Goal: Information Seeking & Learning: Learn about a topic

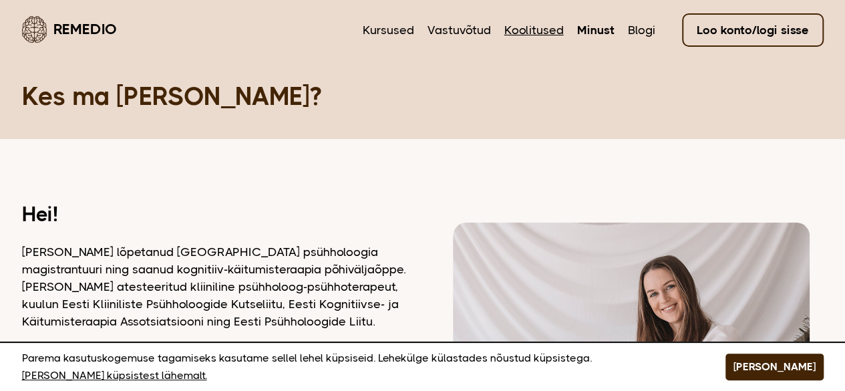
click at [544, 28] on link "Koolitused" at bounding box center [533, 29] width 59 height 17
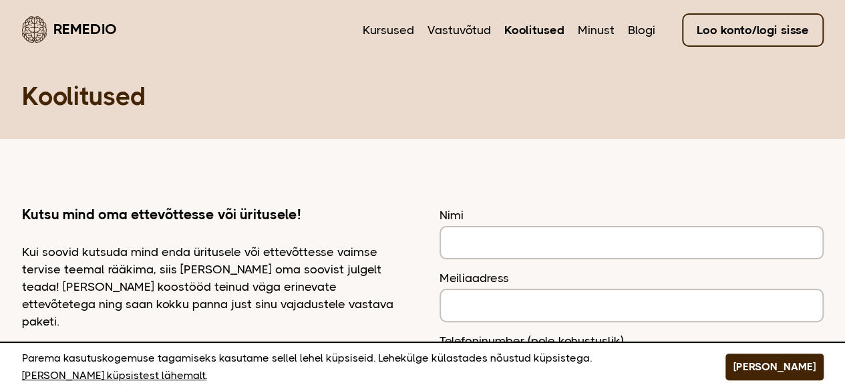
click at [386, 13] on header "Remedio Kursused Vastuvõtud Koolitused Minust Blogi Loo konto/logi sisse" at bounding box center [423, 29] width 802 height 58
click at [391, 30] on link "Kursused" at bounding box center [388, 29] width 51 height 17
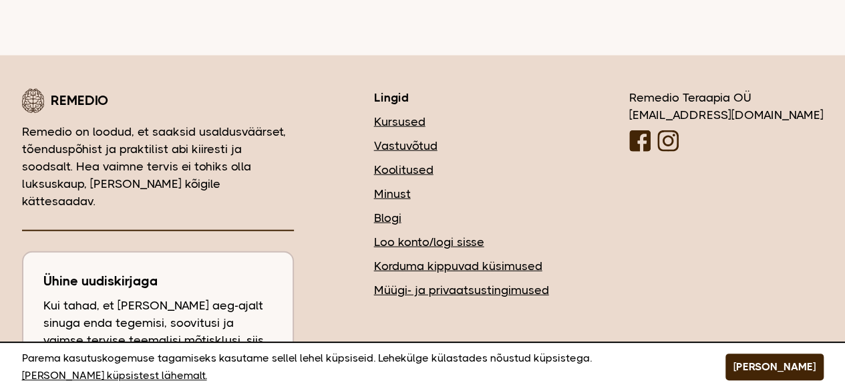
scroll to position [1610, 0]
click at [461, 208] on link "Blogi" at bounding box center [461, 216] width 175 height 17
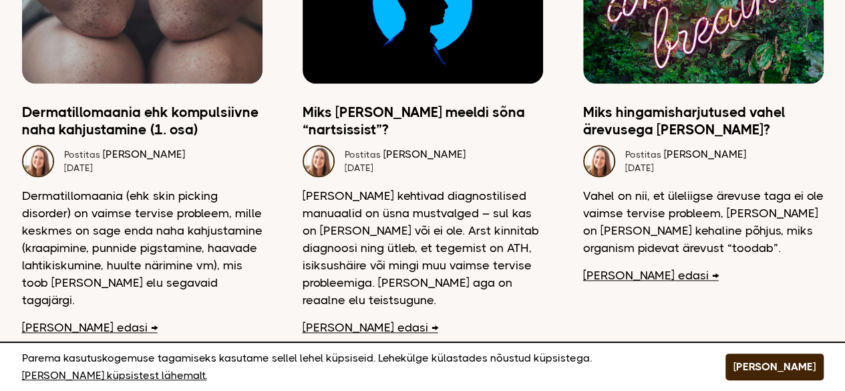
scroll to position [718, 0]
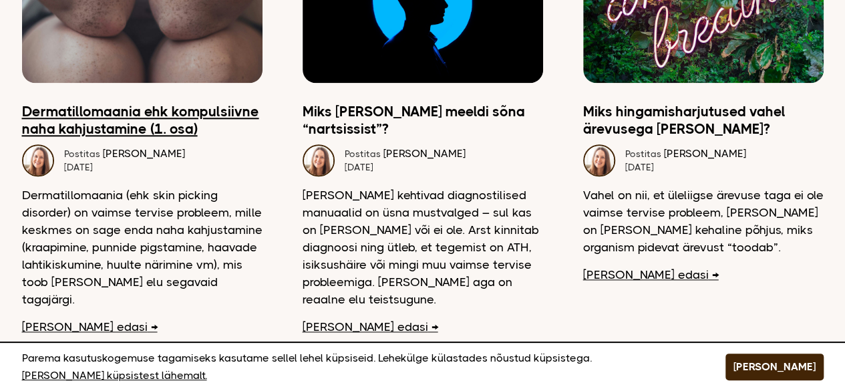
click at [172, 105] on link "Dermatillomaania ehk kompulsiivne naha kahjustamine (1. osa)" at bounding box center [142, 120] width 241 height 35
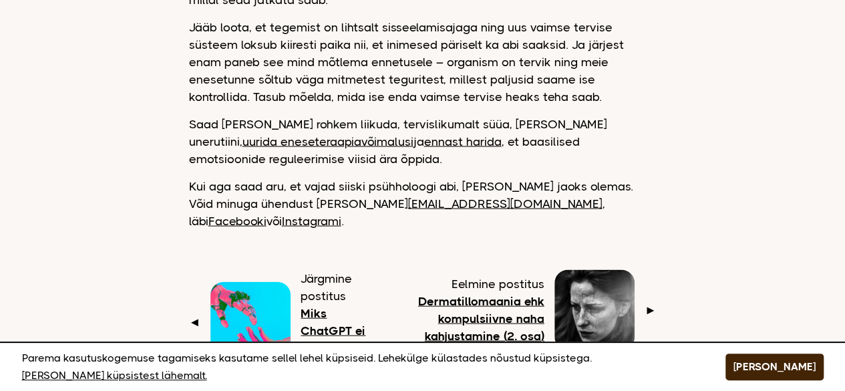
scroll to position [1313, 0]
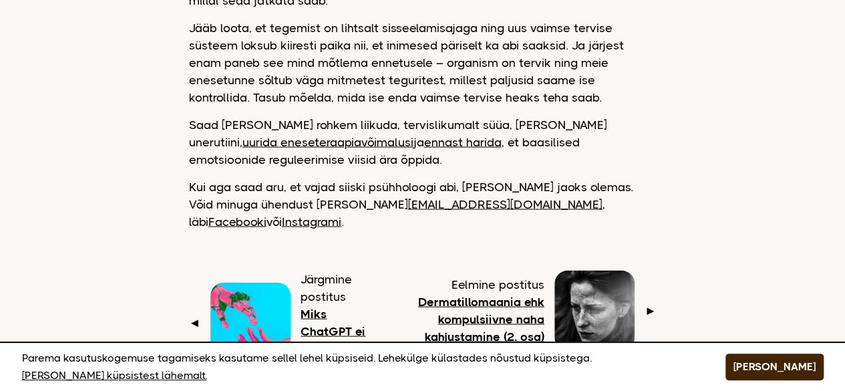
click at [545, 116] on p "Saad juba täna rohkem liikuda, tervislikumalt süüa, hoida unerutiini, uurida en…" at bounding box center [423, 142] width 468 height 52
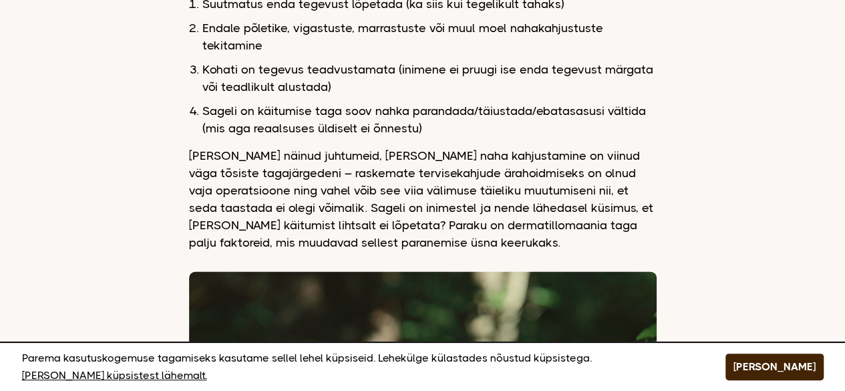
scroll to position [748, 0]
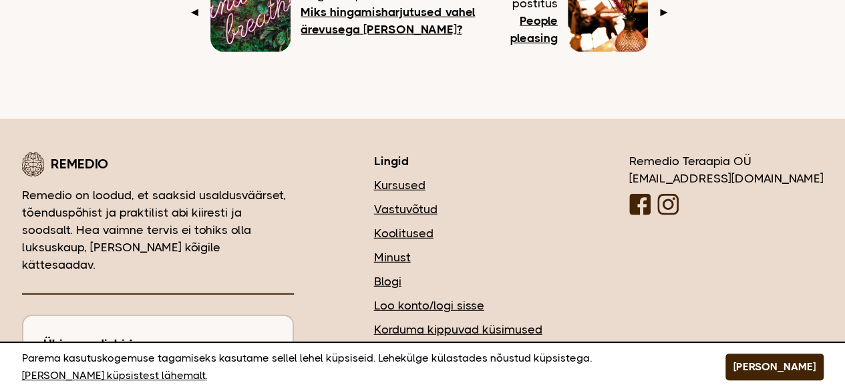
scroll to position [1724, 0]
